Goal: Transaction & Acquisition: Obtain resource

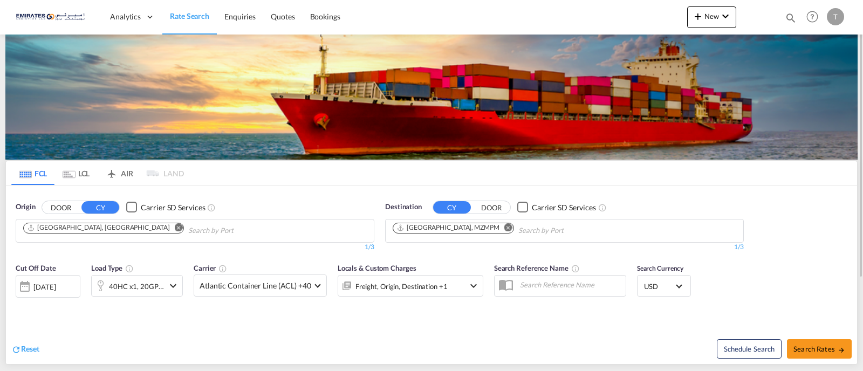
click at [505, 230] on md-icon "Remove" at bounding box center [509, 227] width 8 height 8
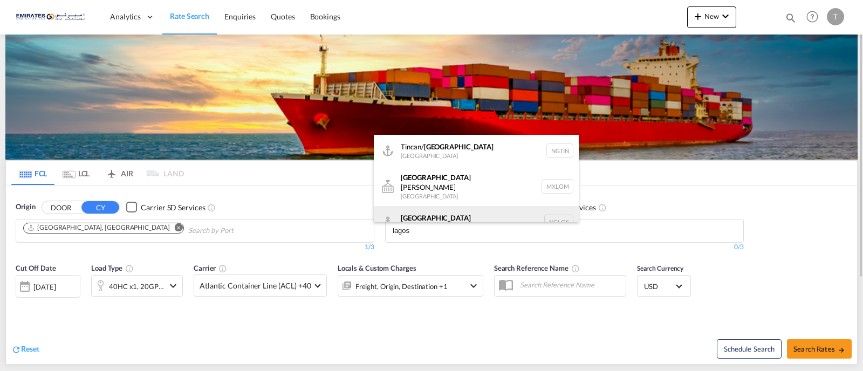
type input "lagos"
click at [412, 217] on div "[GEOGRAPHIC_DATA] [GEOGRAPHIC_DATA] [GEOGRAPHIC_DATA]" at bounding box center [476, 222] width 205 height 32
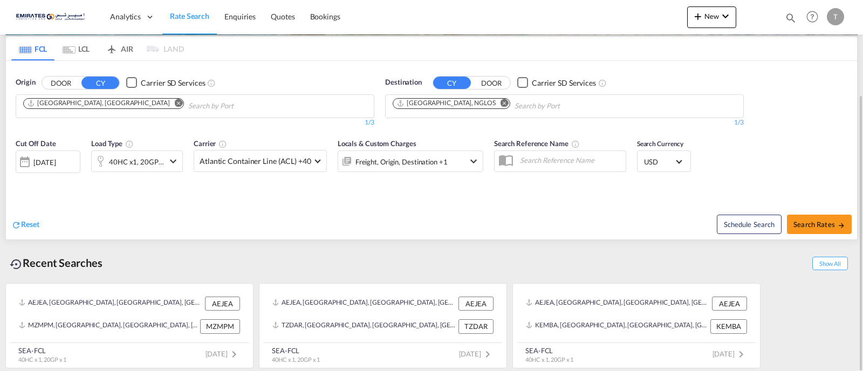
scroll to position [58, 0]
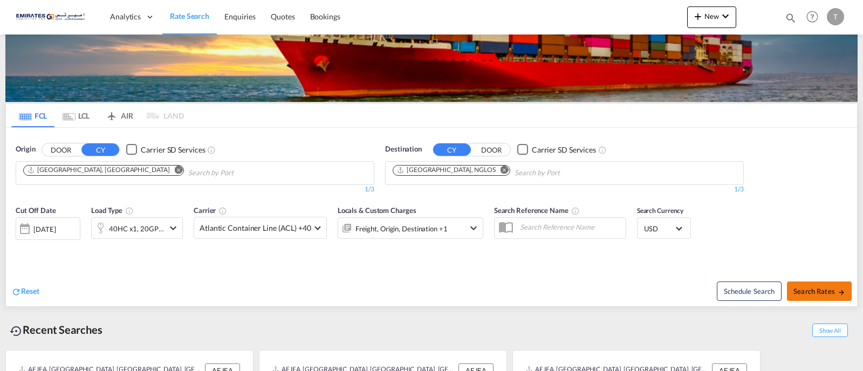
click at [840, 287] on button "Search Rates" at bounding box center [819, 291] width 65 height 19
type input "AEJEA to NGLOS / [DATE]"
